Goal: Transaction & Acquisition: Complete application form

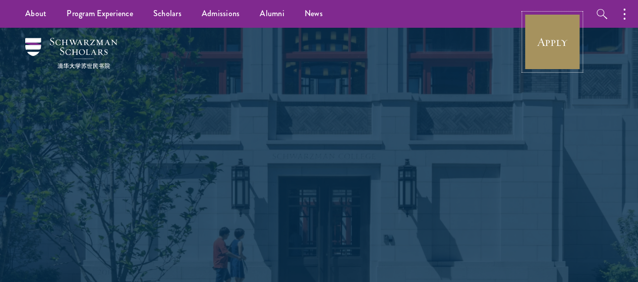
click at [531, 44] on link "Apply" at bounding box center [552, 42] width 56 height 56
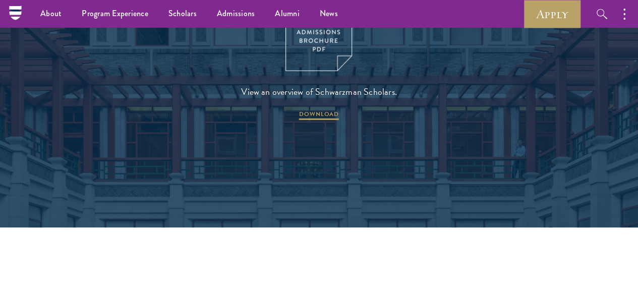
scroll to position [1322, 0]
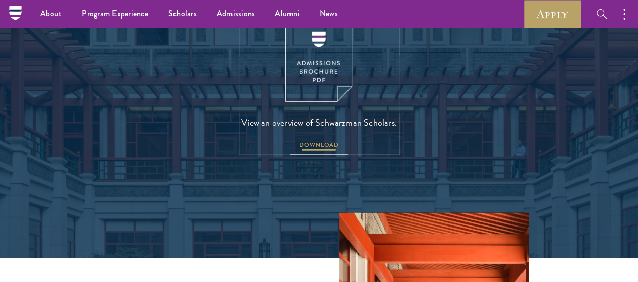
click at [334, 152] on span "DOWNLOAD" at bounding box center [319, 146] width 40 height 12
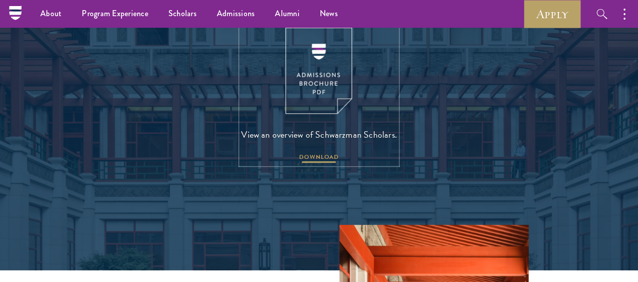
scroll to position [1293, 0]
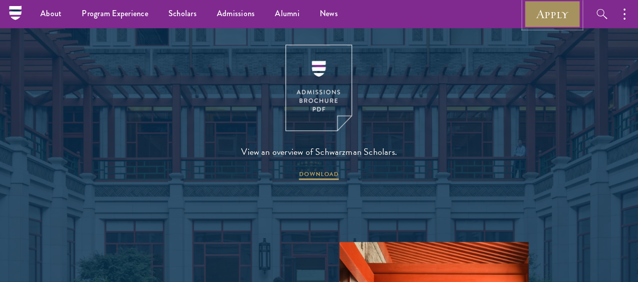
click at [559, 10] on link "Apply" at bounding box center [552, 14] width 56 height 28
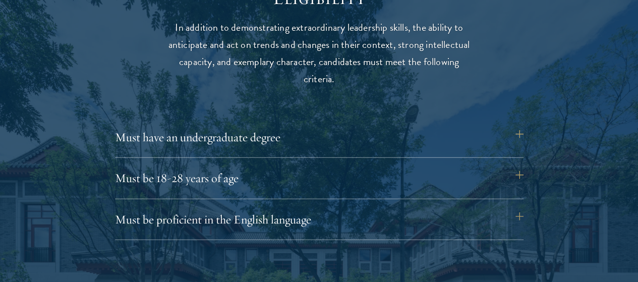
scroll to position [1323, 0]
click at [519, 125] on button "Must have an undergraduate degree" at bounding box center [324, 137] width 409 height 24
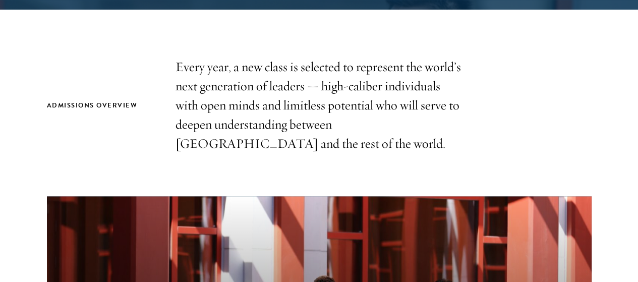
scroll to position [304, 0]
